Goal: Task Accomplishment & Management: Use online tool/utility

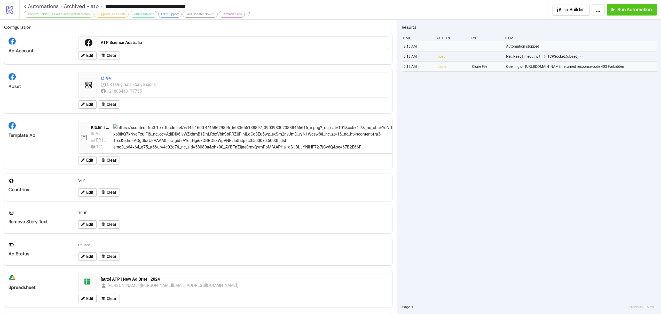
click at [104, 79] on icon at bounding box center [103, 78] width 4 height 4
click at [157, 282] on div "[auto] ATP | New Ad Brief | 2024" at bounding box center [243, 279] width 284 height 6
click at [90, 105] on span "Edit" at bounding box center [89, 104] width 7 height 5
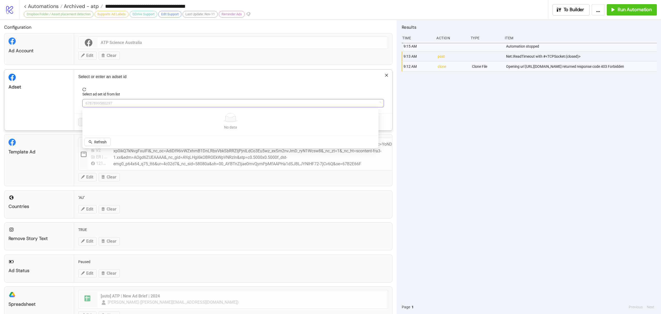
click at [99, 103] on span "6787899580297" at bounding box center [232, 103] width 295 height 8
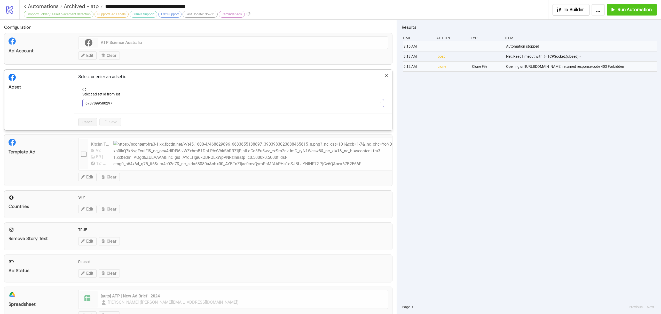
click at [99, 103] on span "6787899580297" at bounding box center [232, 103] width 295 height 8
click at [109, 102] on span "V4" at bounding box center [232, 103] width 295 height 8
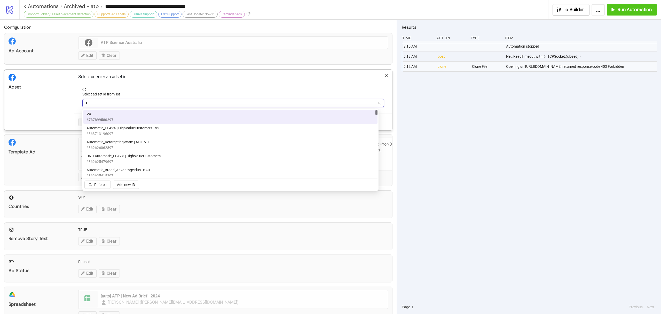
type input "**"
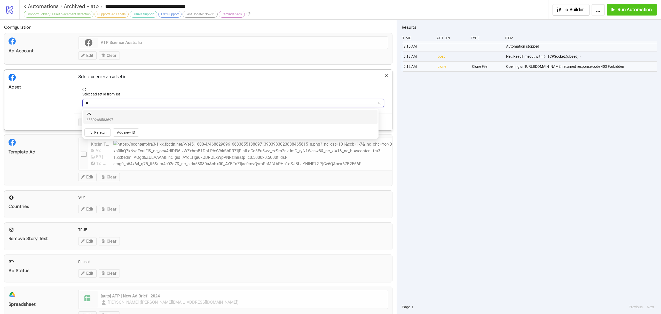
click at [121, 119] on div "V5 6839268583697" at bounding box center [231, 116] width 288 height 11
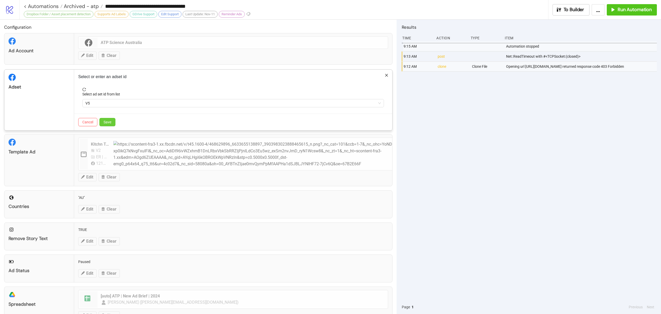
click at [114, 122] on button "Save" at bounding box center [107, 122] width 16 height 8
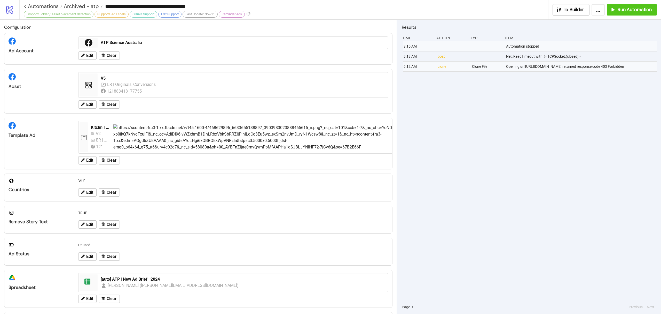
click at [602, 100] on div "9:15 AM Automation stopped 9:13 AM post Net::ReadTimeout with #<TCPSocket:(clos…" at bounding box center [529, 170] width 255 height 258
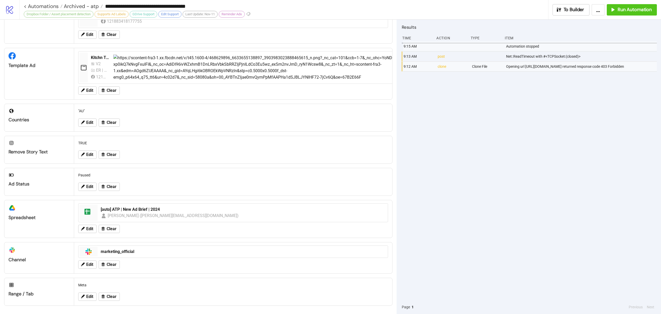
scroll to position [72, 0]
click at [630, 5] on button "Run Automation" at bounding box center [632, 9] width 50 height 11
